Goal: Navigation & Orientation: Find specific page/section

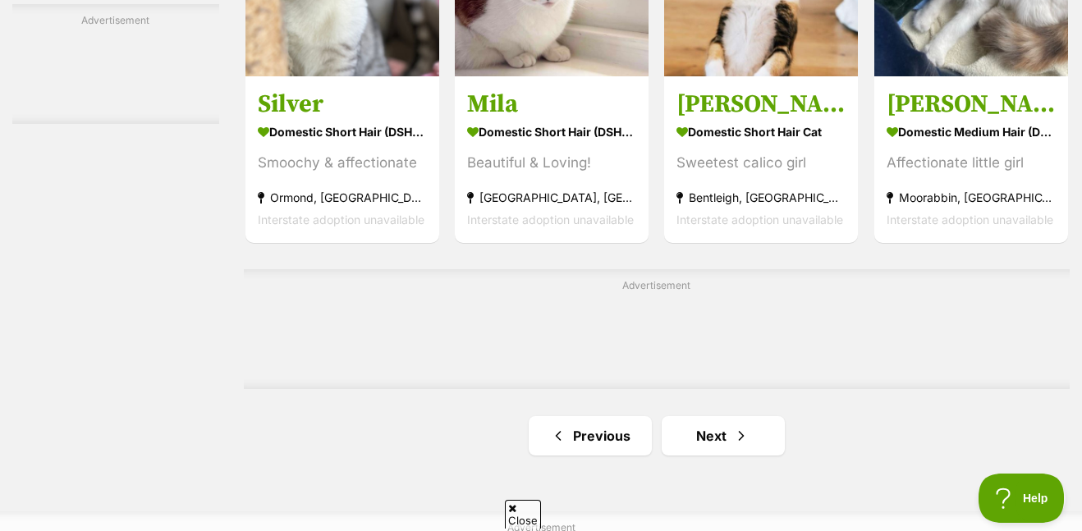
scroll to position [2584, 0]
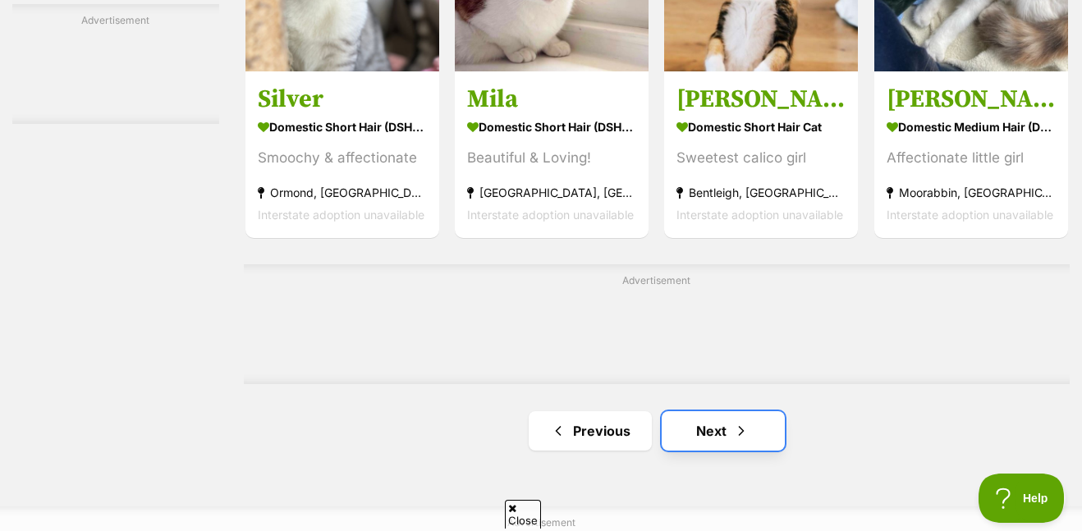
click at [744, 447] on link "Next" at bounding box center [723, 430] width 123 height 39
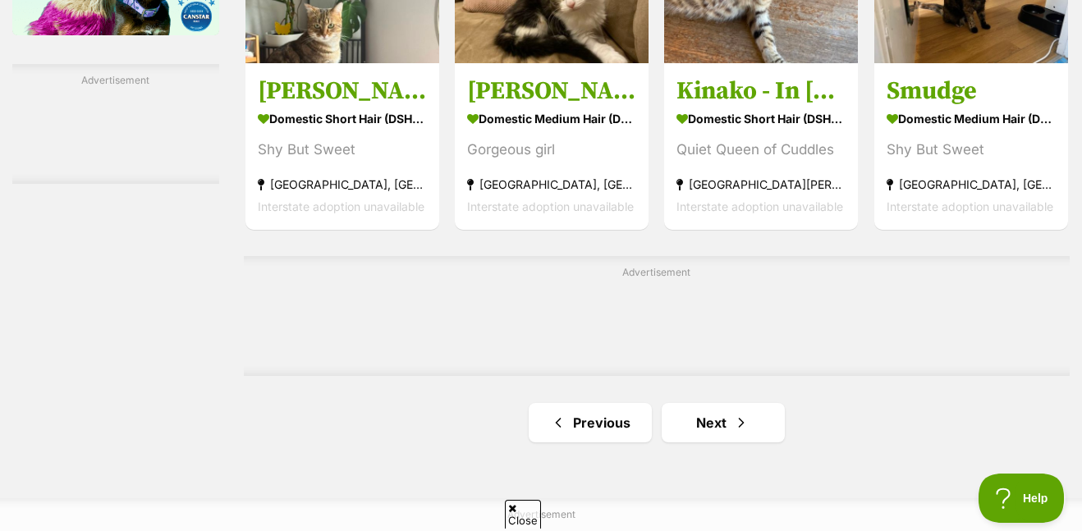
scroll to position [2505, 0]
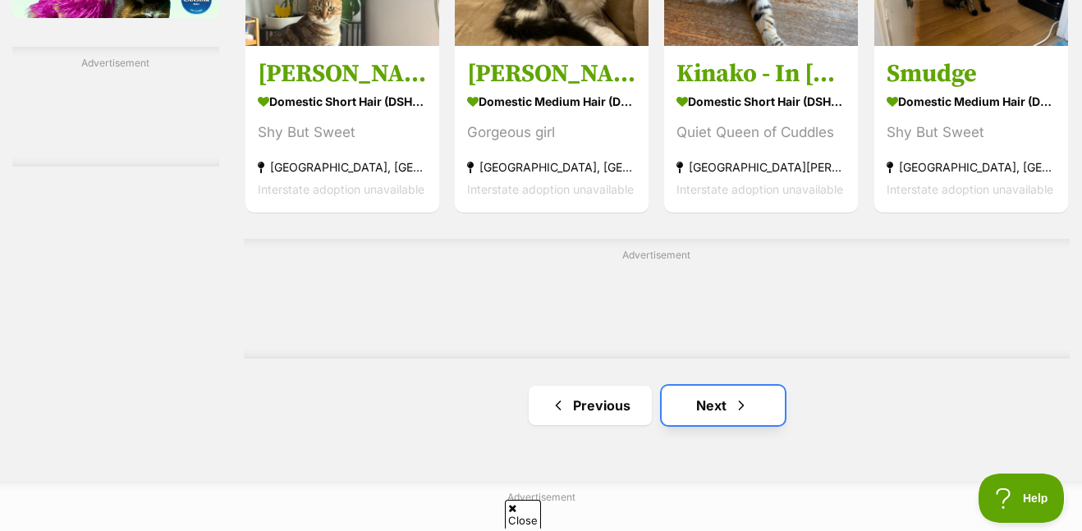
click at [717, 397] on link "Next" at bounding box center [723, 405] width 123 height 39
